Goal: Communication & Community: Participate in discussion

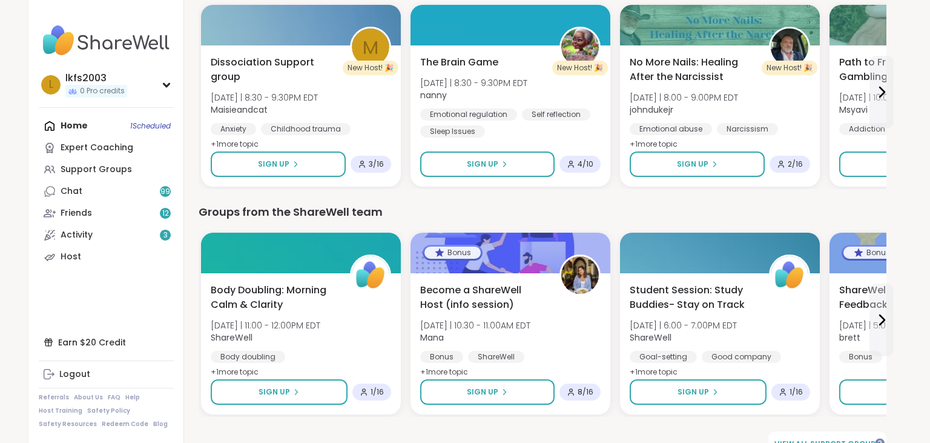
scroll to position [1593, 0]
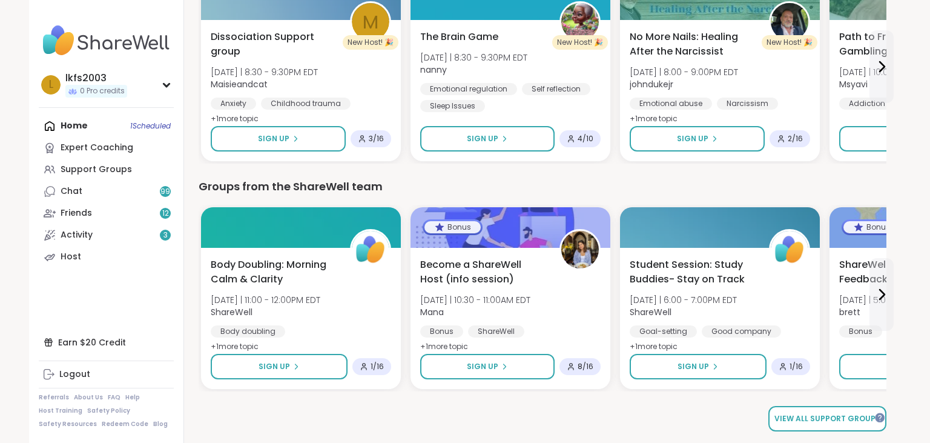
click at [860, 414] on span "View all support groups" at bounding box center [827, 418] width 106 height 11
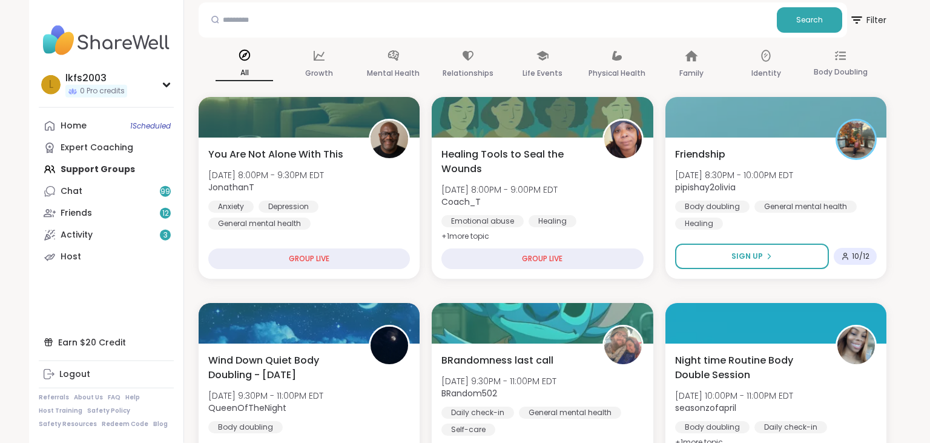
scroll to position [64, 0]
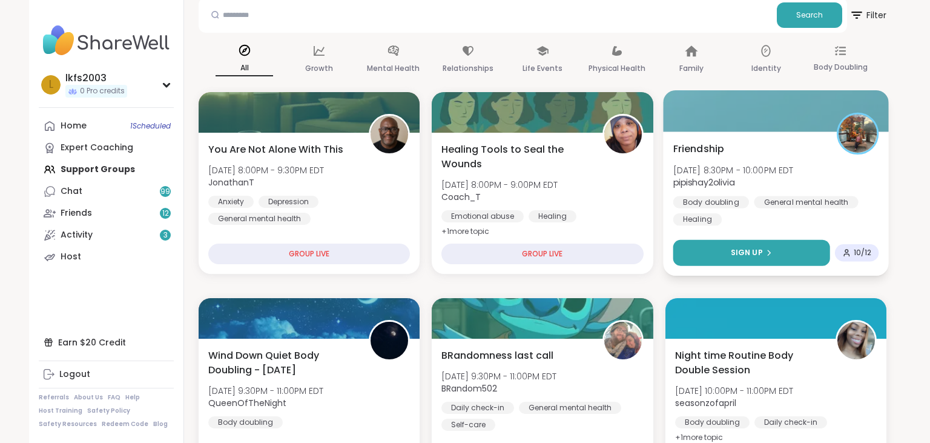
click at [794, 246] on button "Sign Up" at bounding box center [751, 253] width 157 height 26
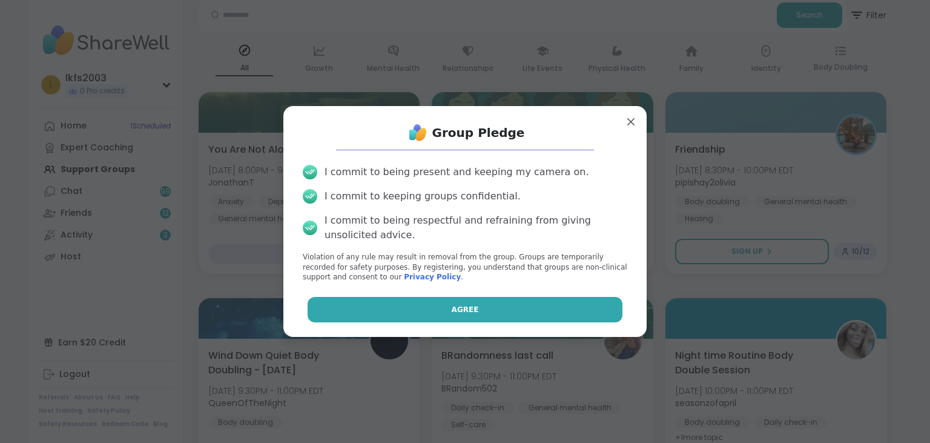
click at [587, 305] on button "Agree" at bounding box center [465, 309] width 315 height 25
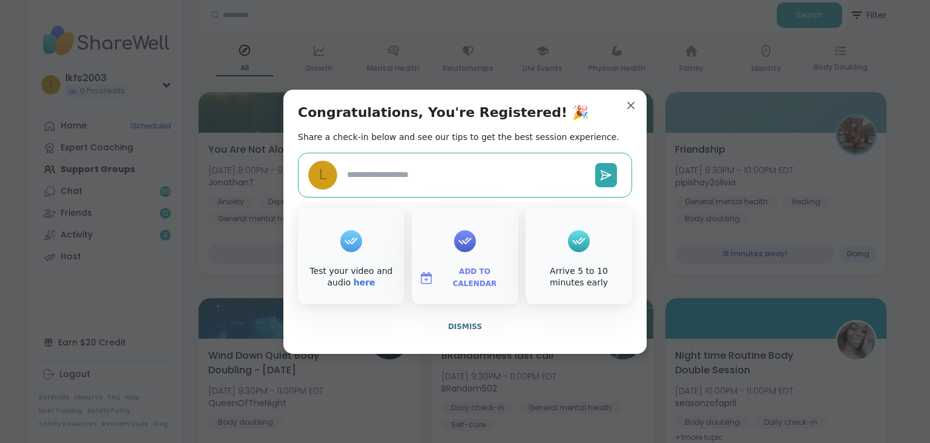
type textarea "*"
click at [580, 323] on button "Dismiss" at bounding box center [465, 326] width 334 height 25
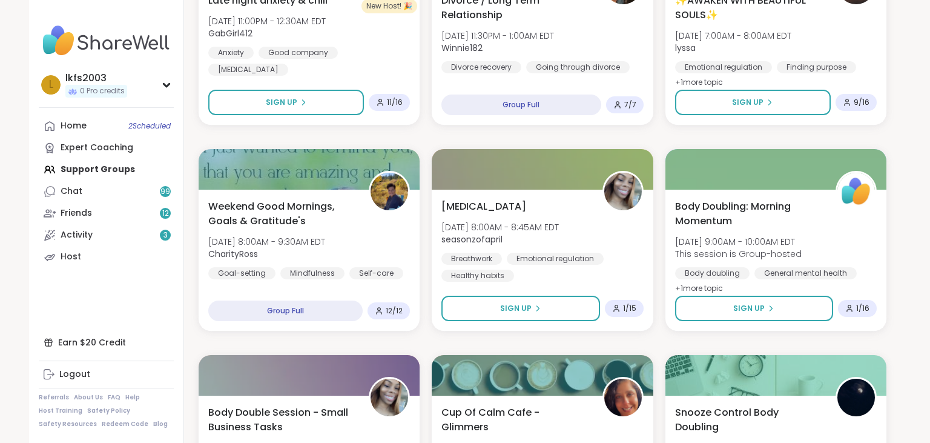
scroll to position [896, 0]
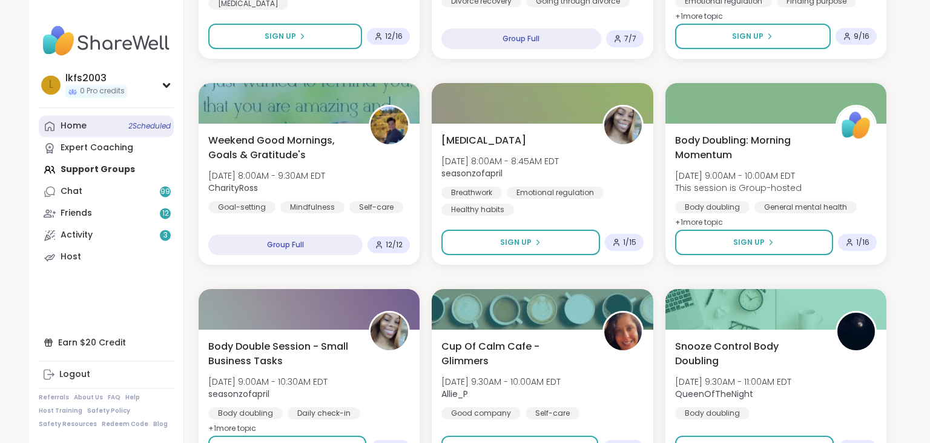
click at [108, 121] on link "Home 2 Scheduled" at bounding box center [106, 126] width 135 height 22
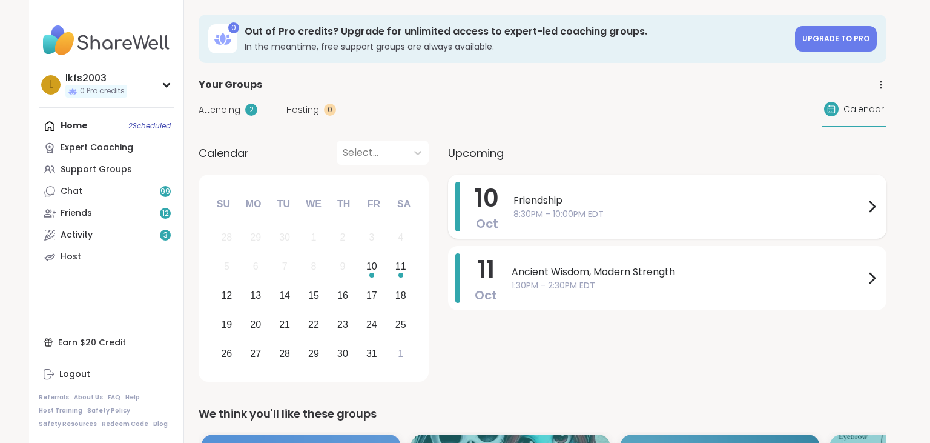
click at [566, 197] on span "Friendship" at bounding box center [688, 200] width 351 height 15
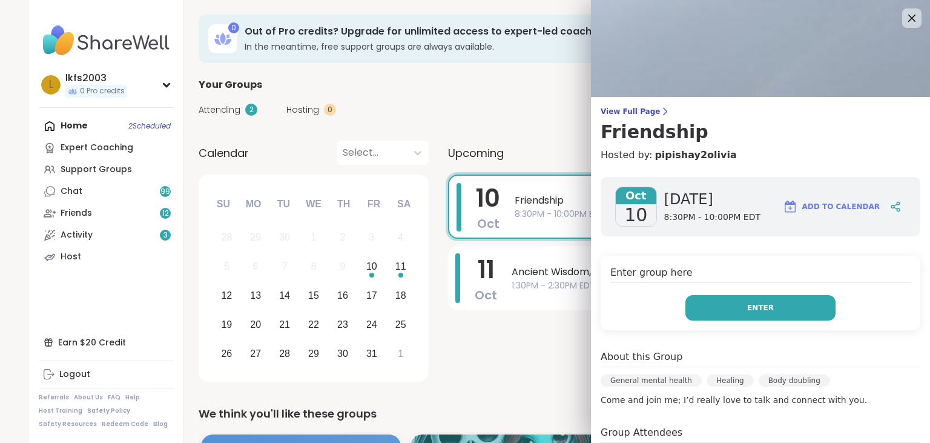
click at [728, 320] on button "Enter" at bounding box center [760, 307] width 150 height 25
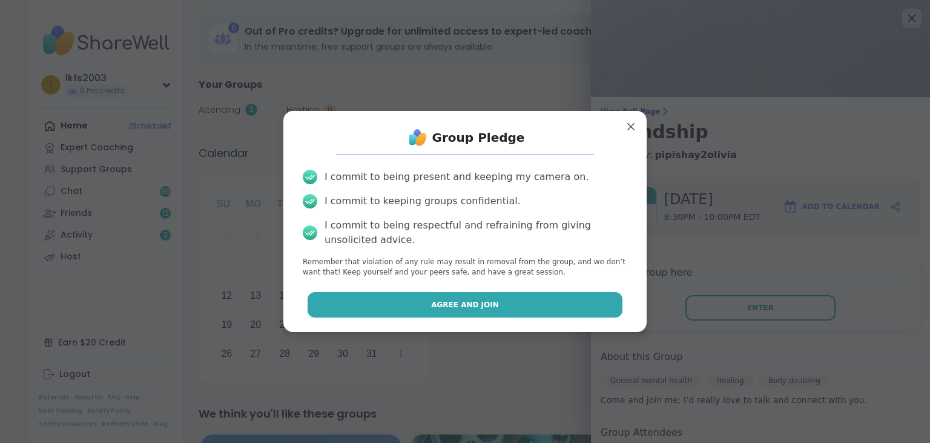
click at [607, 306] on button "Agree and Join" at bounding box center [465, 304] width 315 height 25
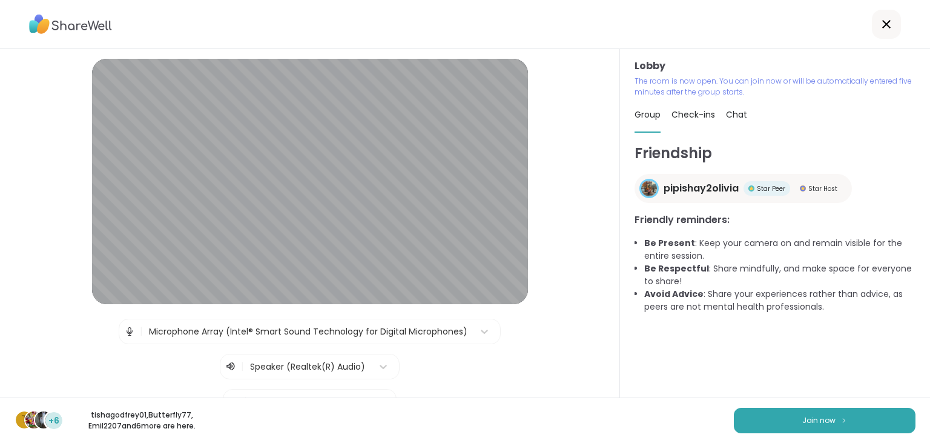
click at [507, 322] on div "| Microphone Array (Intel® Smart Sound Technology for Digital Microphones) | Sp…" at bounding box center [310, 349] width 558 height 61
click at [777, 411] on button "Join now" at bounding box center [825, 420] width 182 height 25
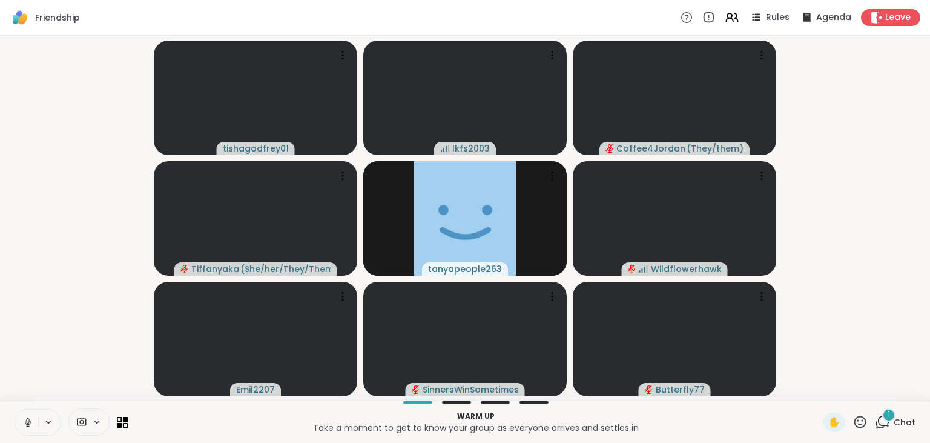
click at [21, 423] on button at bounding box center [26, 421] width 23 height 25
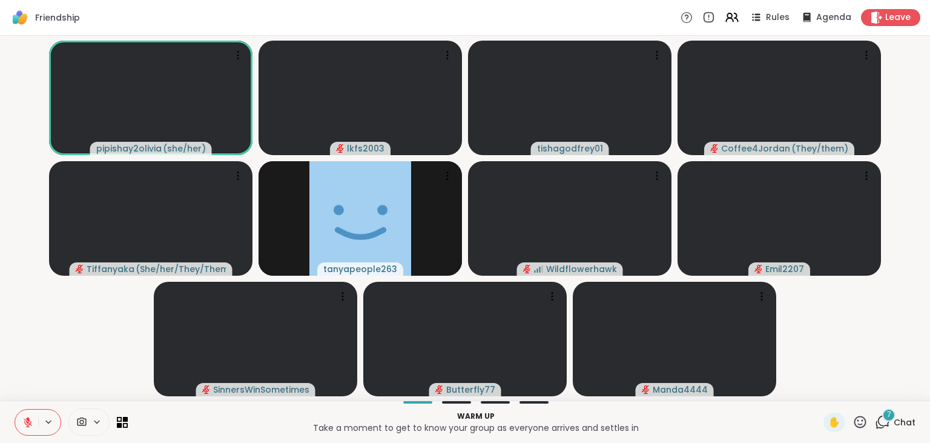
drag, startPoint x: 21, startPoint y: 423, endPoint x: 76, endPoint y: 389, distance: 64.7
click at [76, 389] on div "Friendship Rules Agenda Leave pipishay2olivia ( she/her ) lkfs2003 tishagodfrey…" at bounding box center [465, 221] width 930 height 443
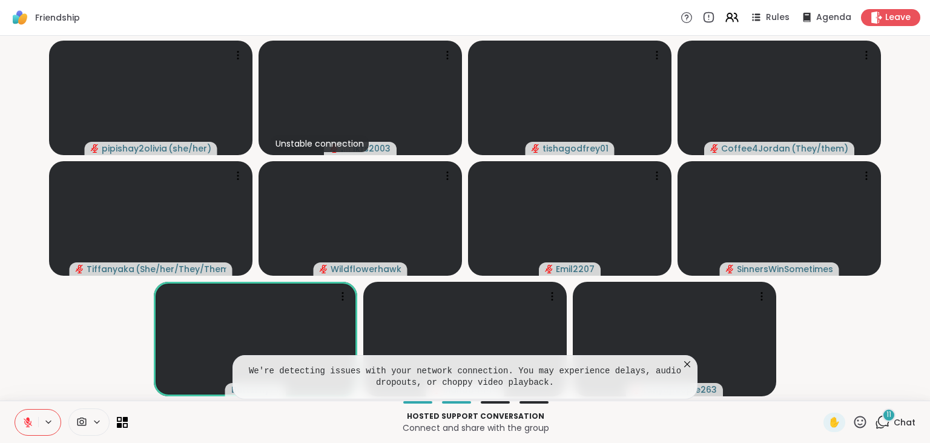
click at [691, 363] on icon at bounding box center [687, 364] width 12 height 12
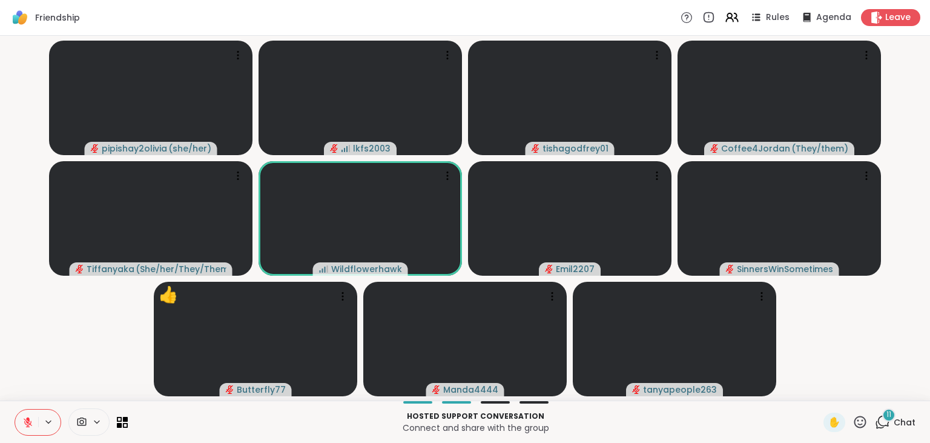
click at [861, 420] on icon at bounding box center [860, 421] width 15 height 15
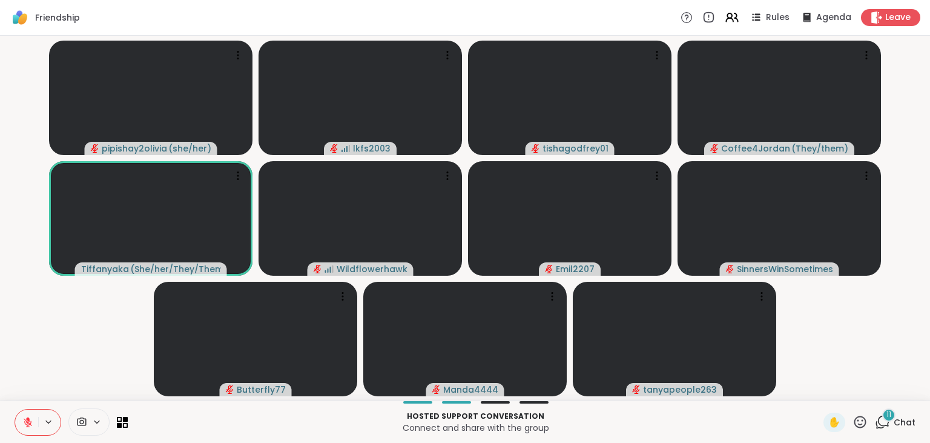
click at [27, 418] on icon at bounding box center [27, 422] width 11 height 11
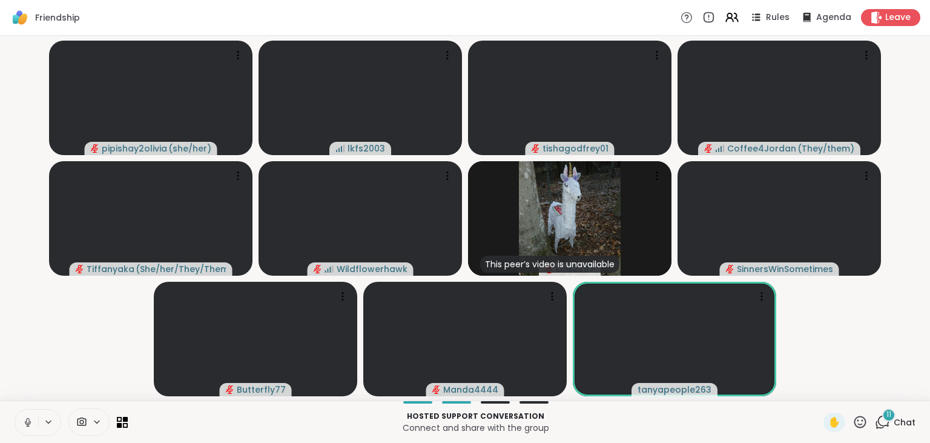
click at [25, 421] on icon at bounding box center [28, 422] width 6 height 4
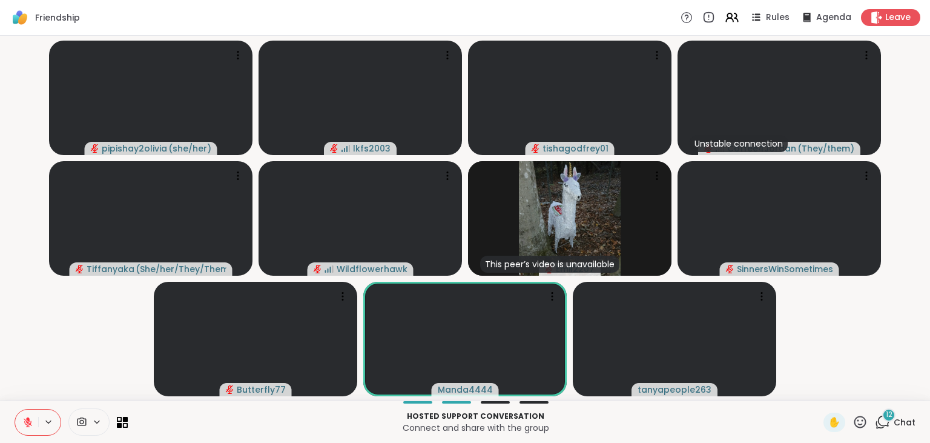
click at [27, 425] on icon at bounding box center [28, 422] width 8 height 8
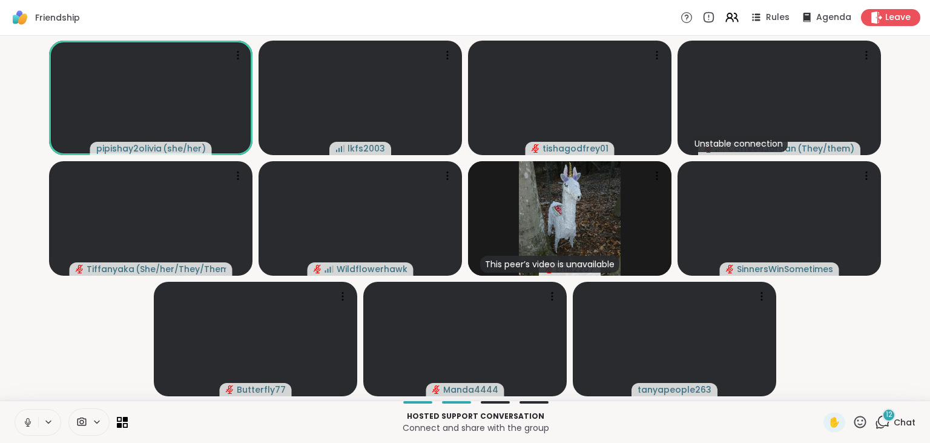
click at [25, 426] on icon at bounding box center [27, 422] width 11 height 11
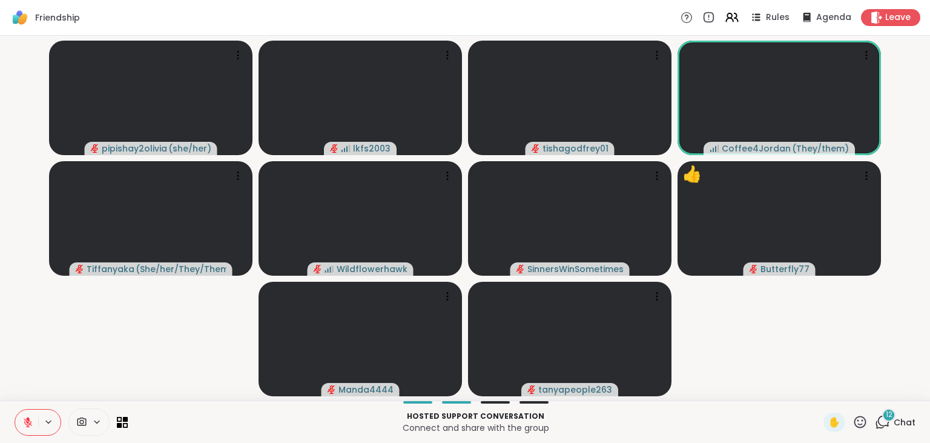
click at [863, 419] on icon at bounding box center [860, 421] width 15 height 15
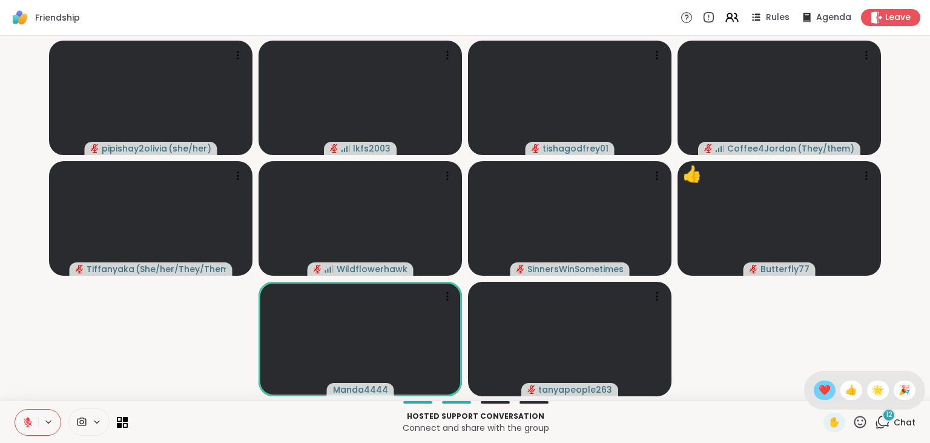
click at [820, 391] on span "❤️" at bounding box center [825, 390] width 12 height 15
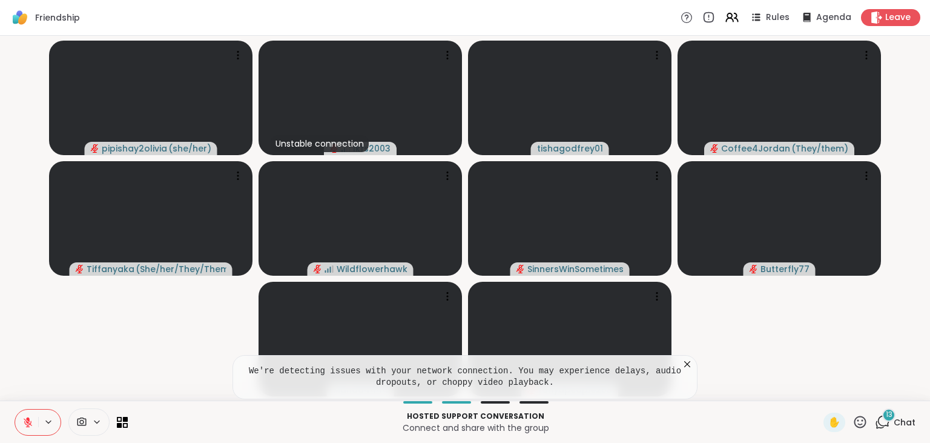
click at [687, 368] on icon at bounding box center [687, 364] width 12 height 12
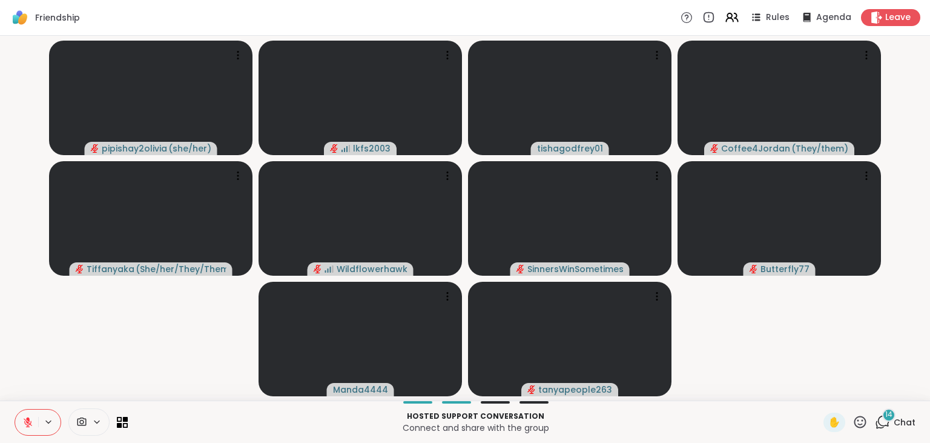
click at [864, 420] on icon at bounding box center [860, 421] width 15 height 15
click at [908, 399] on div "🎉" at bounding box center [905, 389] width 22 height 19
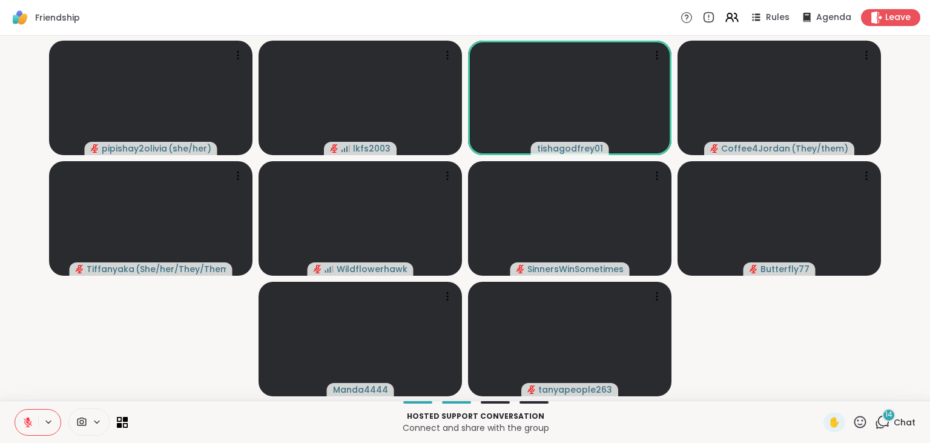
click at [859, 421] on icon at bounding box center [860, 421] width 15 height 15
click at [903, 394] on span "🎉" at bounding box center [905, 390] width 12 height 15
click at [861, 418] on icon at bounding box center [860, 421] width 15 height 15
click at [902, 384] on span "🎉" at bounding box center [905, 390] width 12 height 15
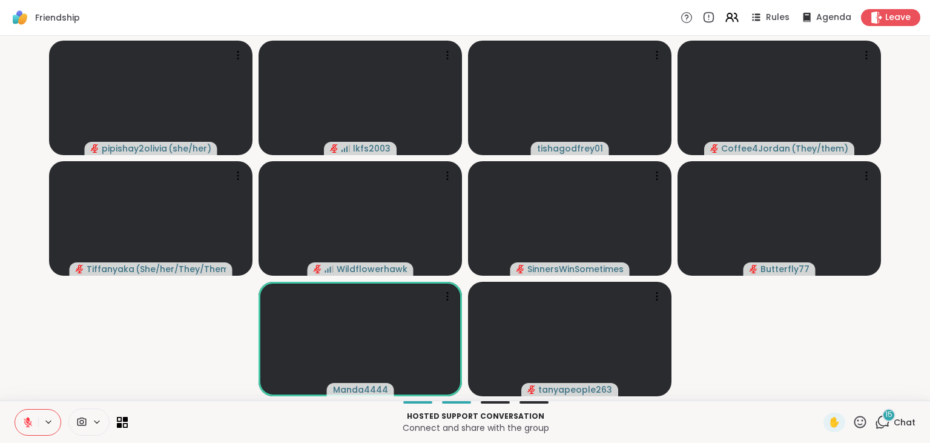
click at [28, 421] on icon at bounding box center [28, 422] width 8 height 8
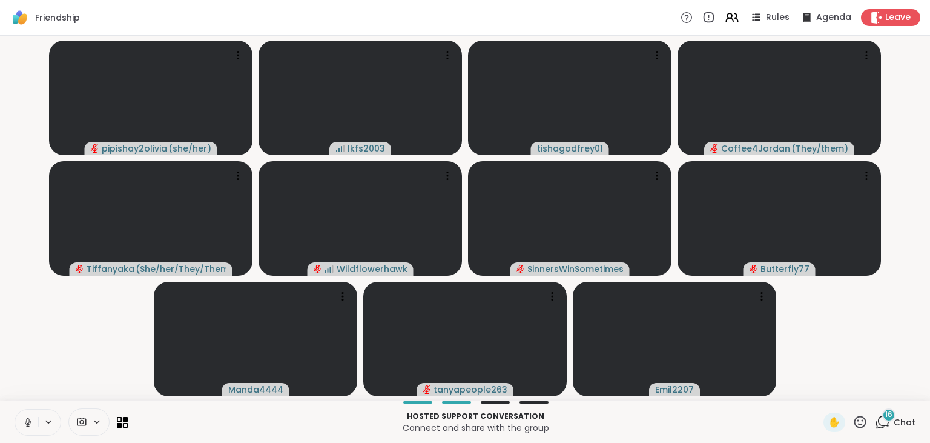
click at [865, 418] on icon at bounding box center [860, 421] width 12 height 12
click at [907, 396] on span "🎉" at bounding box center [905, 390] width 12 height 15
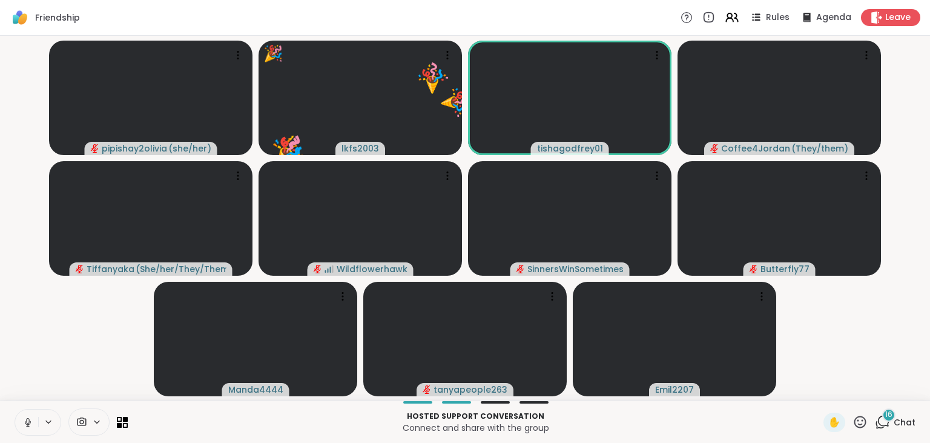
click at [859, 417] on icon at bounding box center [860, 421] width 12 height 12
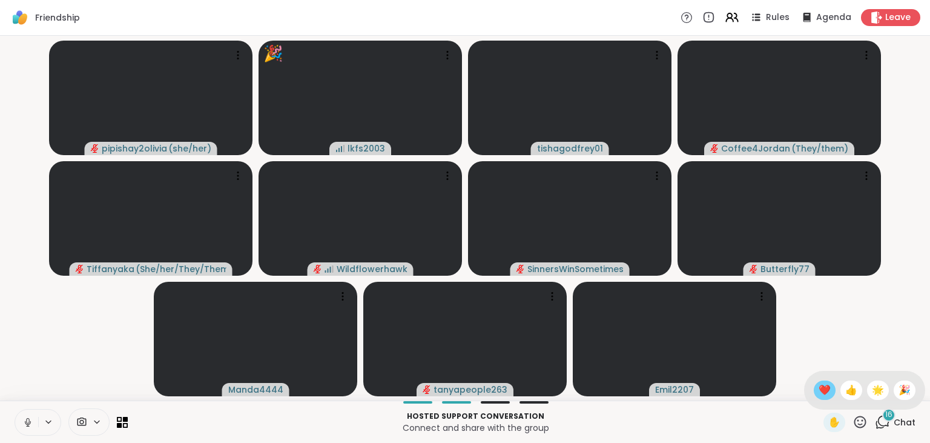
click at [820, 394] on span "❤️" at bounding box center [825, 390] width 12 height 15
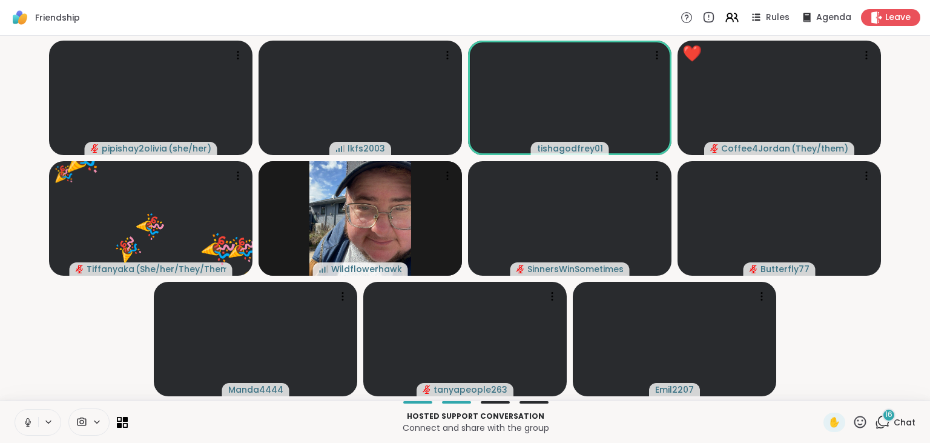
click at [860, 420] on icon at bounding box center [860, 421] width 15 height 15
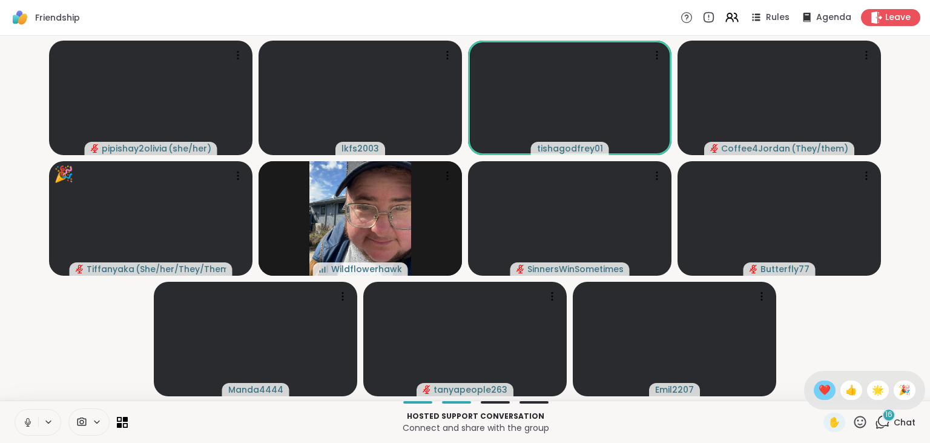
click at [819, 386] on span "❤️" at bounding box center [825, 390] width 12 height 15
click at [859, 417] on icon at bounding box center [860, 421] width 12 height 12
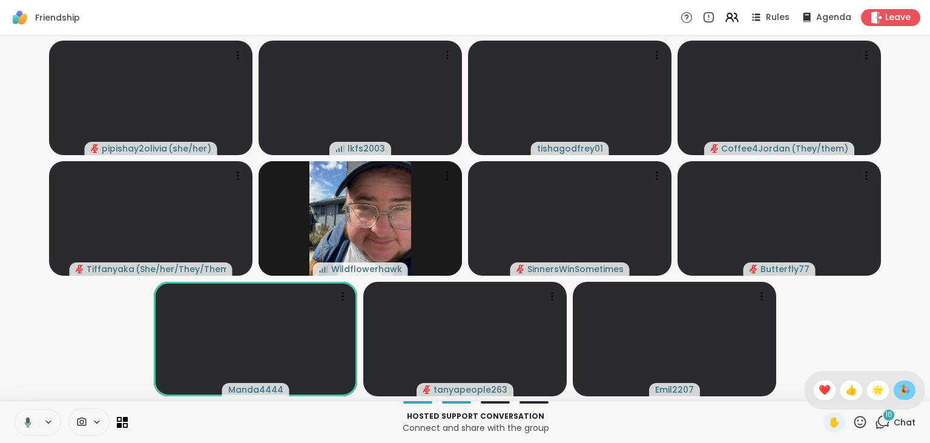
click at [905, 394] on span "🎉" at bounding box center [905, 390] width 12 height 15
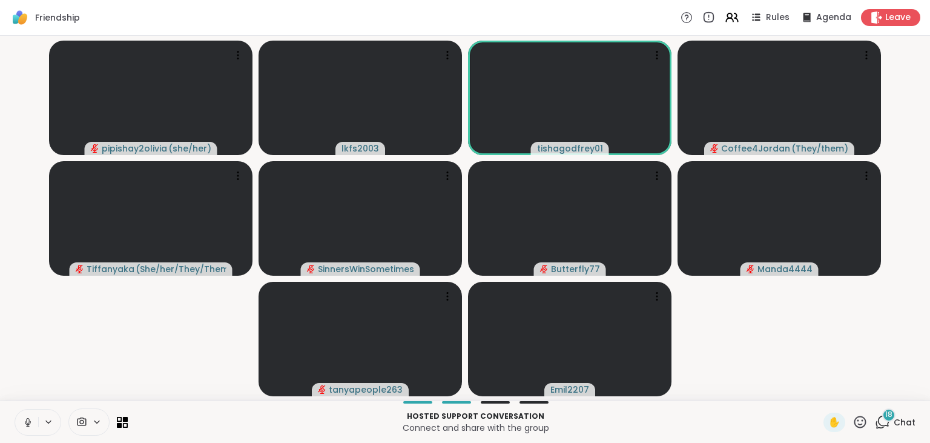
click at [859, 423] on icon at bounding box center [860, 421] width 15 height 15
click at [907, 395] on span "🎉" at bounding box center [905, 390] width 12 height 15
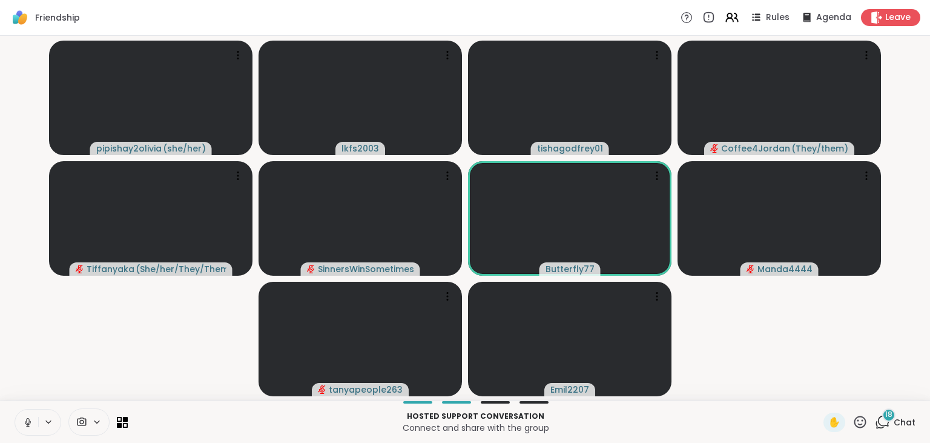
click at [863, 421] on icon at bounding box center [860, 421] width 12 height 12
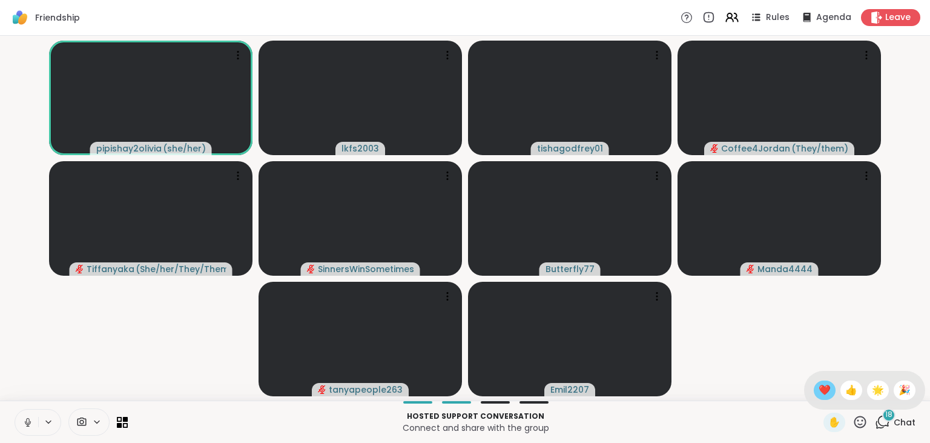
click at [823, 392] on span "❤️" at bounding box center [825, 390] width 12 height 15
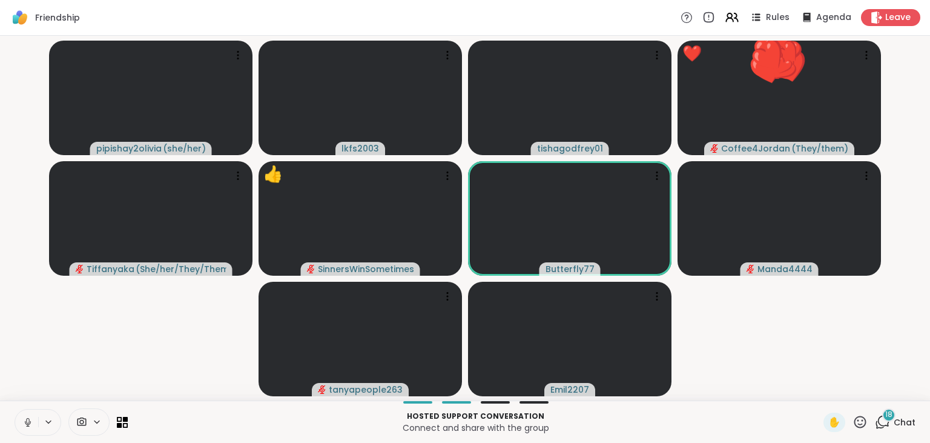
click at [862, 421] on icon at bounding box center [860, 421] width 15 height 15
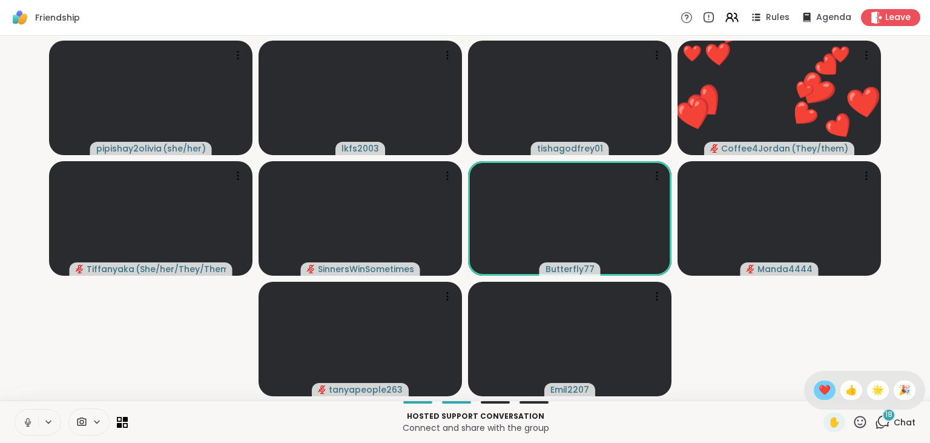
click at [819, 395] on span "❤️" at bounding box center [825, 390] width 12 height 15
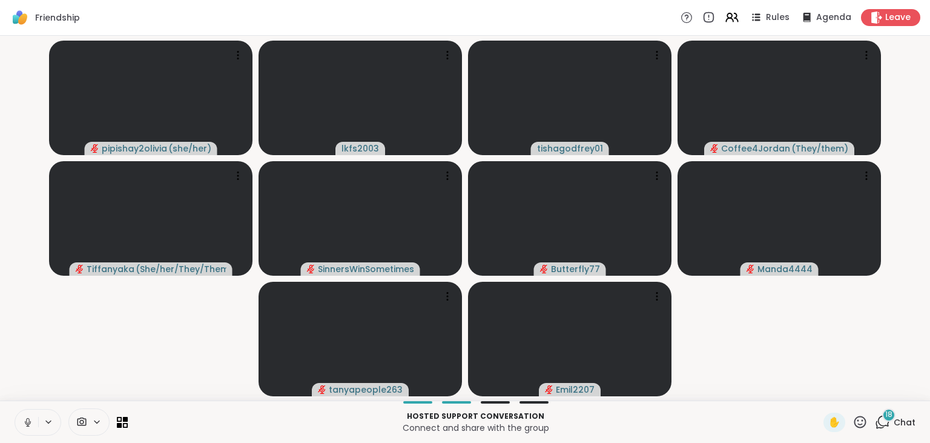
click at [862, 425] on icon at bounding box center [860, 421] width 15 height 15
click at [821, 396] on span "❤️" at bounding box center [825, 390] width 12 height 15
click at [861, 425] on icon at bounding box center [860, 421] width 12 height 12
click at [38, 426] on button at bounding box center [26, 421] width 23 height 25
click at [28, 423] on icon at bounding box center [27, 422] width 11 height 11
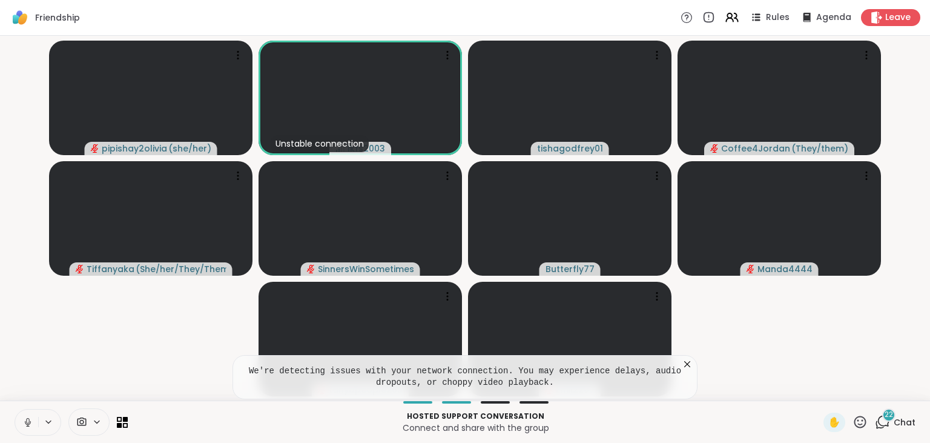
click at [24, 422] on icon at bounding box center [27, 422] width 11 height 11
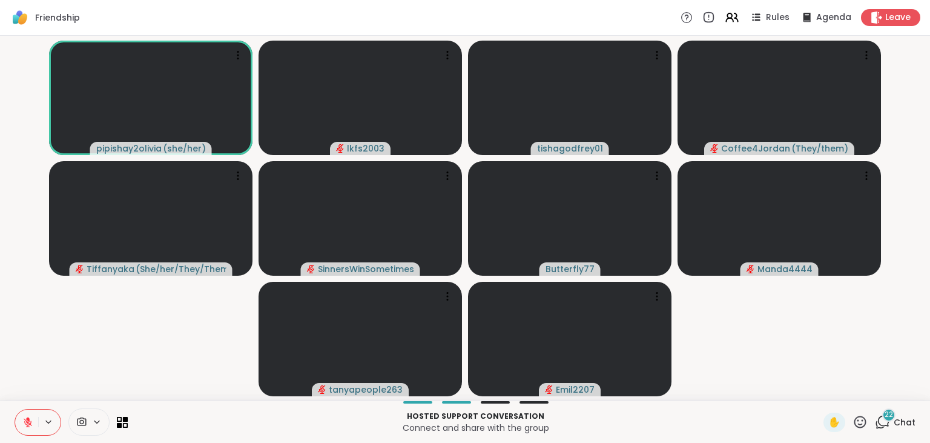
click at [857, 423] on icon at bounding box center [860, 421] width 15 height 15
click at [849, 387] on span "👍" at bounding box center [851, 390] width 12 height 15
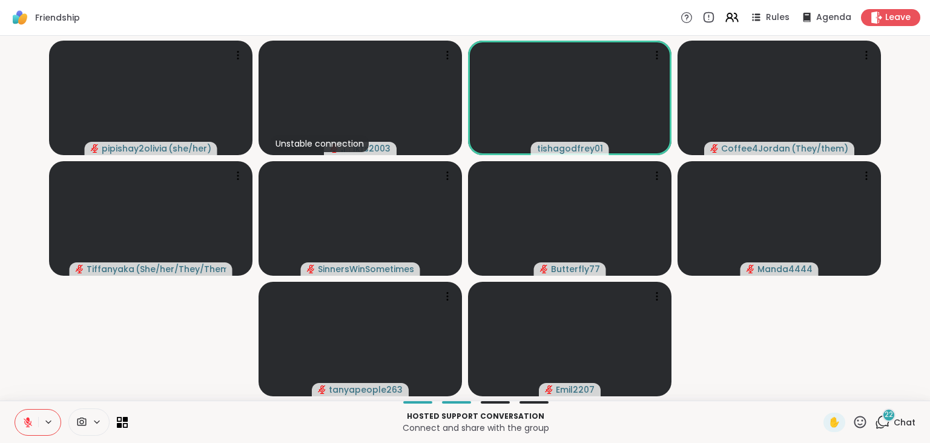
click at [860, 424] on icon at bounding box center [860, 421] width 12 height 12
click at [828, 394] on div "❤️" at bounding box center [825, 389] width 22 height 19
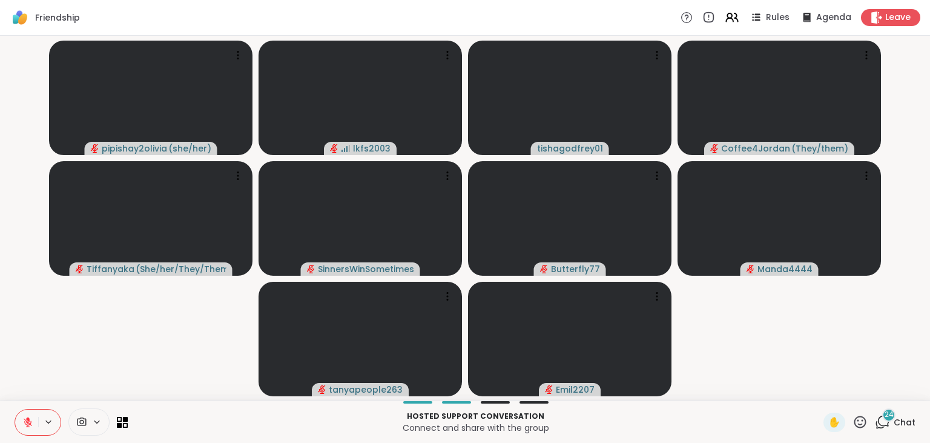
click at [859, 420] on icon at bounding box center [860, 421] width 12 height 12
click at [854, 392] on span "👍" at bounding box center [851, 390] width 12 height 15
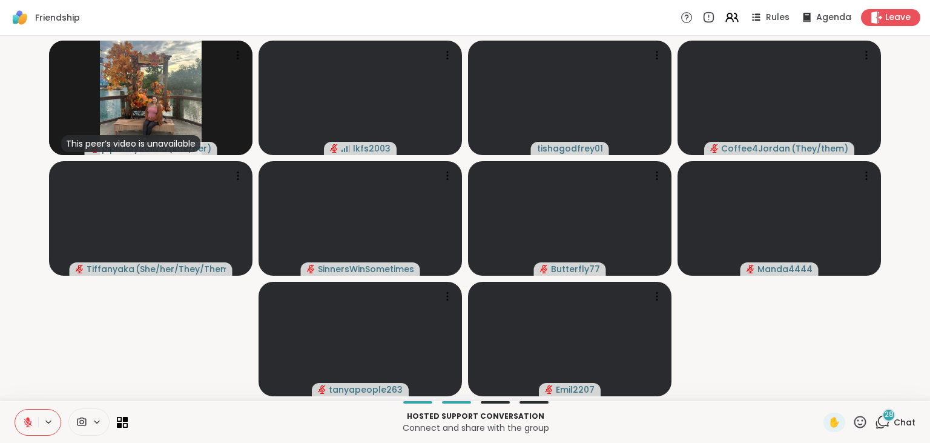
click at [859, 424] on icon at bounding box center [860, 421] width 12 height 12
click at [822, 394] on span "❤️" at bounding box center [825, 390] width 12 height 15
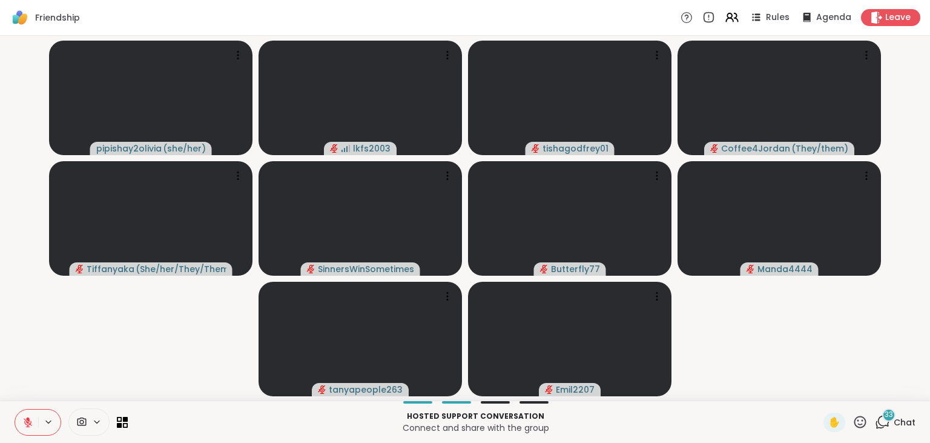
click at [860, 420] on icon at bounding box center [860, 421] width 15 height 15
click at [820, 393] on span "❤️" at bounding box center [825, 390] width 12 height 15
click at [854, 424] on icon at bounding box center [860, 421] width 15 height 15
click at [903, 393] on span "🎉" at bounding box center [905, 390] width 12 height 15
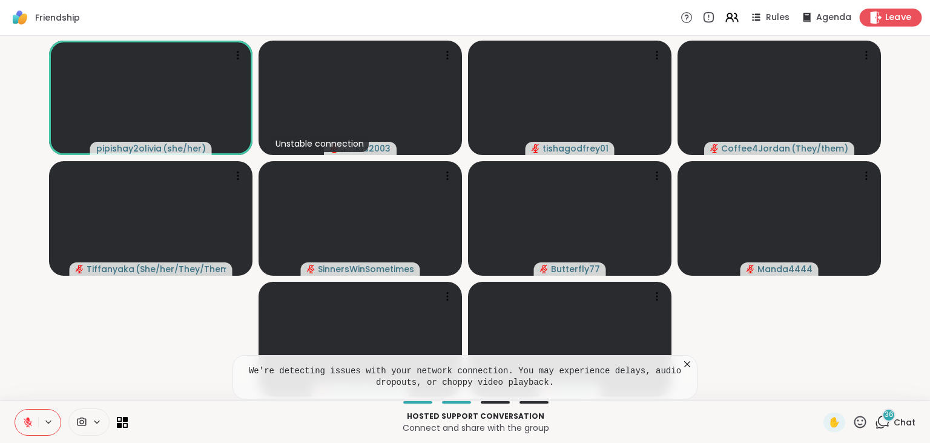
click at [906, 16] on span "Leave" at bounding box center [898, 18] width 27 height 13
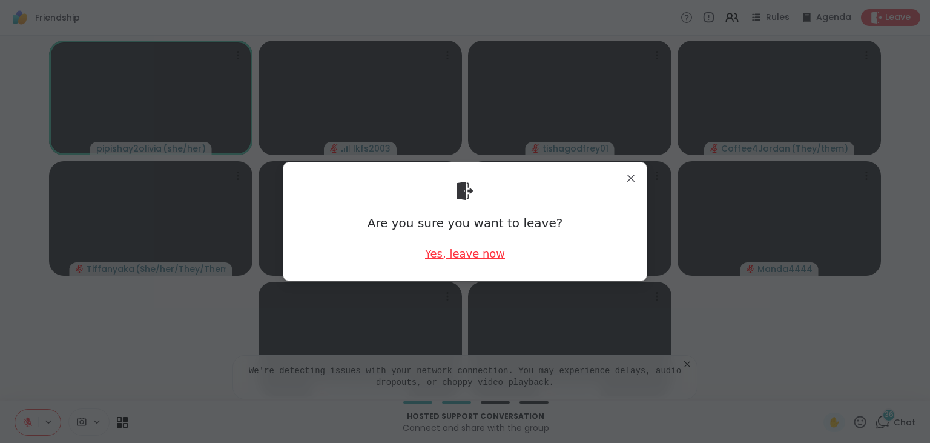
click at [486, 254] on div "Yes, leave now" at bounding box center [465, 253] width 80 height 15
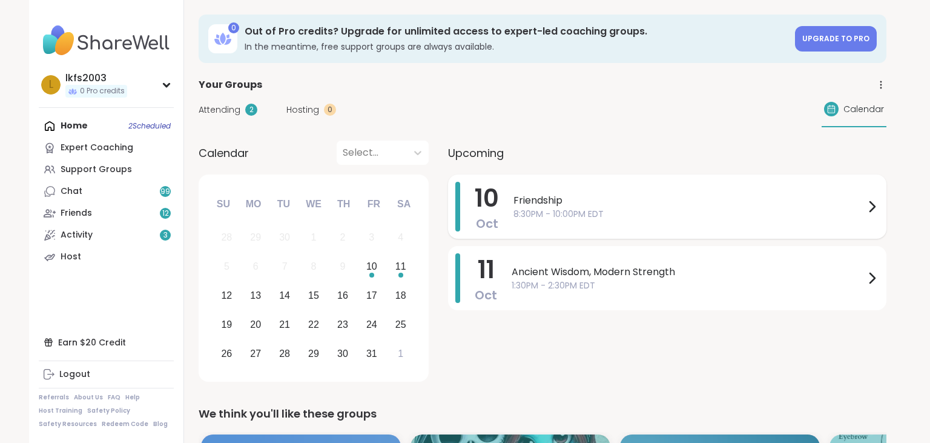
click at [535, 206] on span "Friendship" at bounding box center [688, 200] width 351 height 15
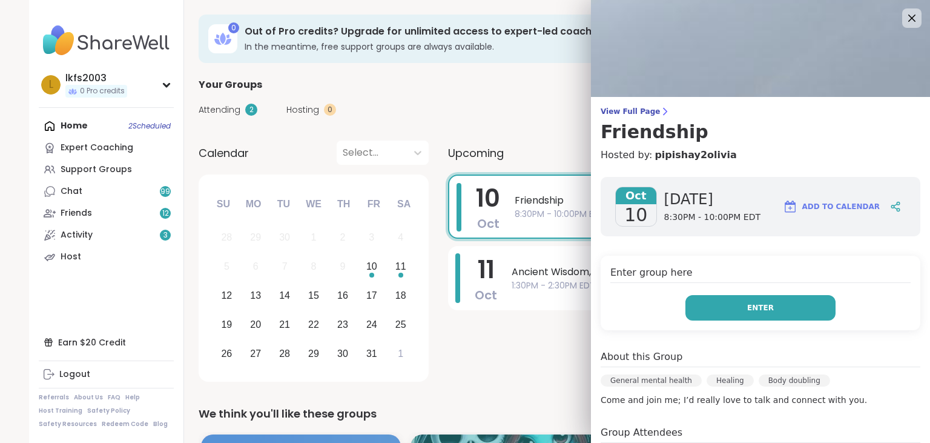
click at [736, 312] on button "Enter" at bounding box center [760, 307] width 150 height 25
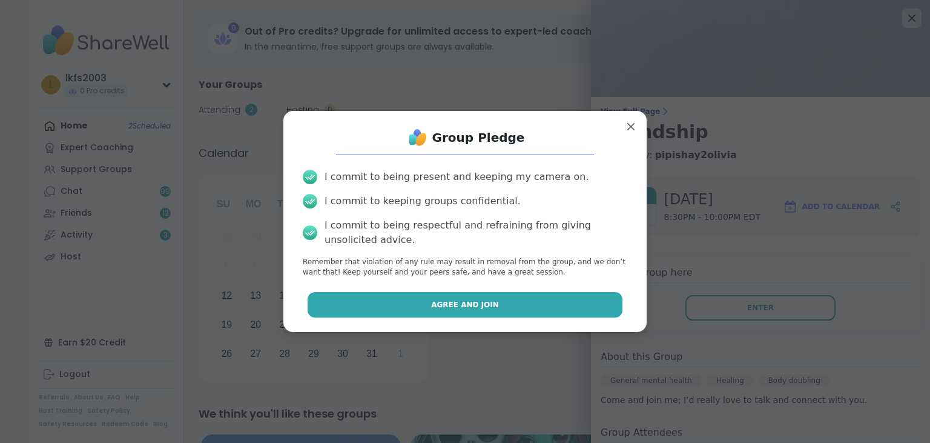
click at [618, 295] on button "Agree and Join" at bounding box center [465, 304] width 315 height 25
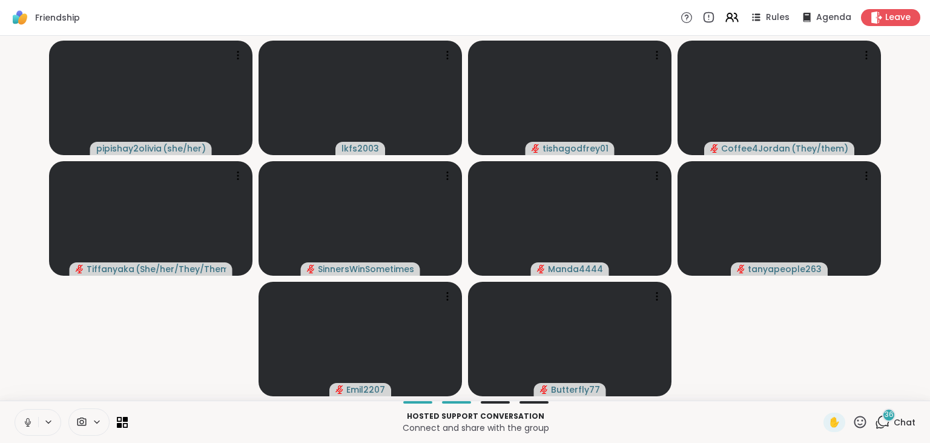
click at [28, 423] on icon at bounding box center [27, 422] width 11 height 11
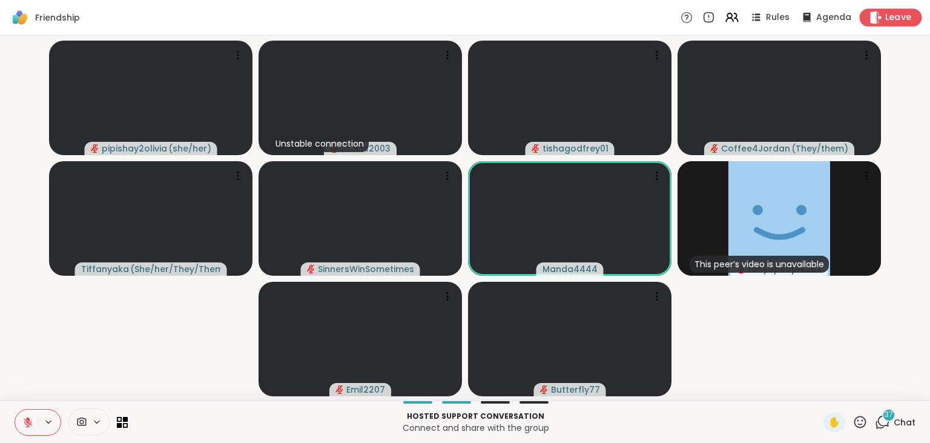
click at [900, 15] on span "Leave" at bounding box center [898, 18] width 27 height 13
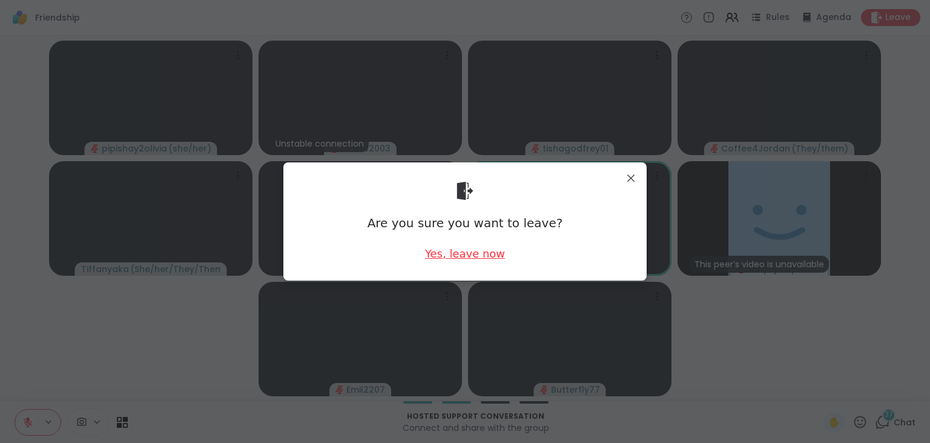
click at [485, 254] on div "Yes, leave now" at bounding box center [465, 253] width 80 height 15
